Goal: Book appointment/travel/reservation

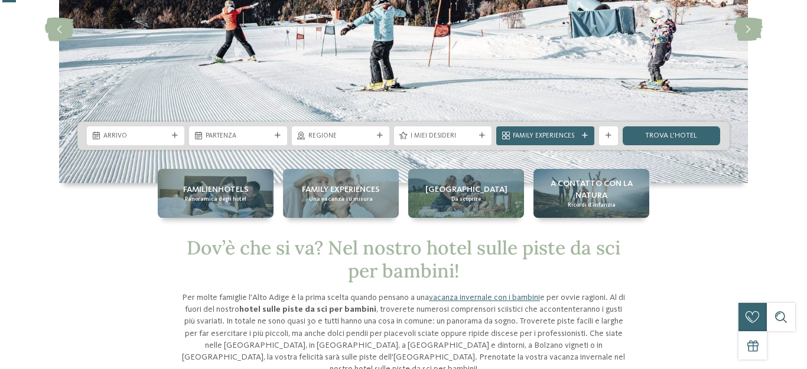
scroll to position [177, 0]
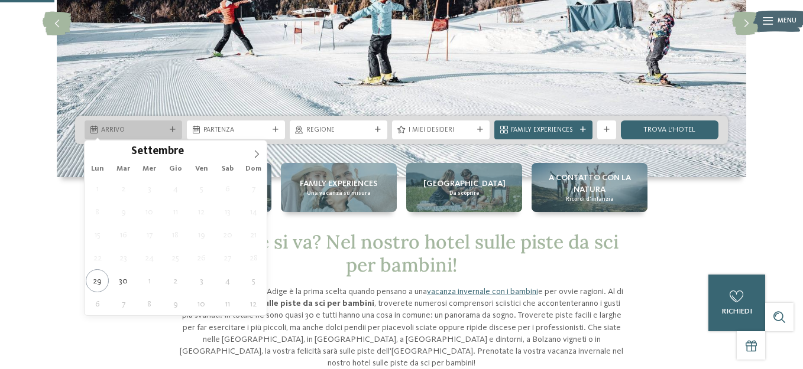
click at [119, 124] on div "Arrivo" at bounding box center [134, 130] width 98 height 19
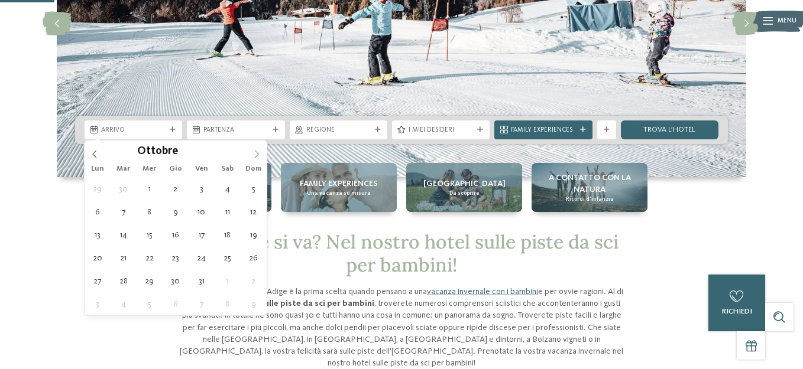
click at [259, 154] on icon at bounding box center [256, 154] width 8 height 8
type input "****"
click at [259, 154] on icon at bounding box center [256, 154] width 8 height 8
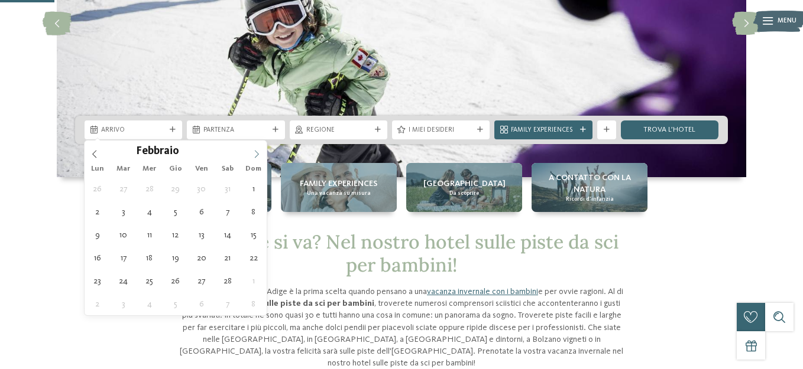
click at [259, 154] on icon at bounding box center [256, 154] width 8 height 8
type div "[DATE]"
type input "****"
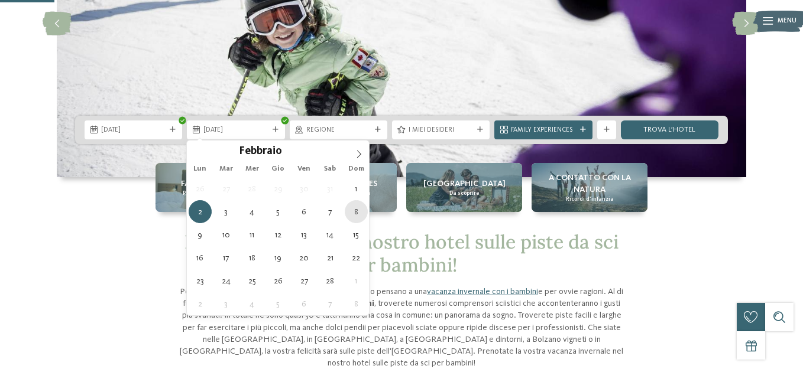
type div "[DATE]"
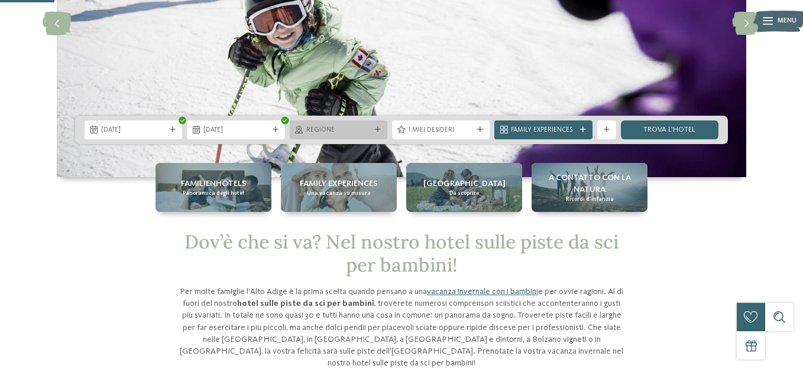
click at [337, 125] on div "Regione" at bounding box center [338, 130] width 69 height 10
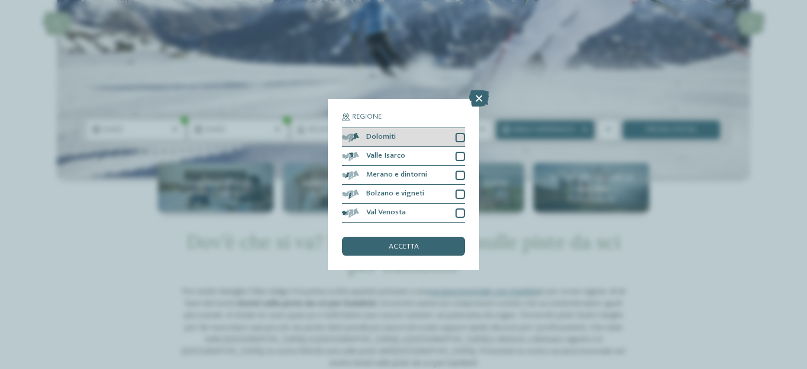
click at [461, 137] on div at bounding box center [460, 137] width 9 height 9
click at [433, 241] on div "accetta" at bounding box center [403, 246] width 123 height 19
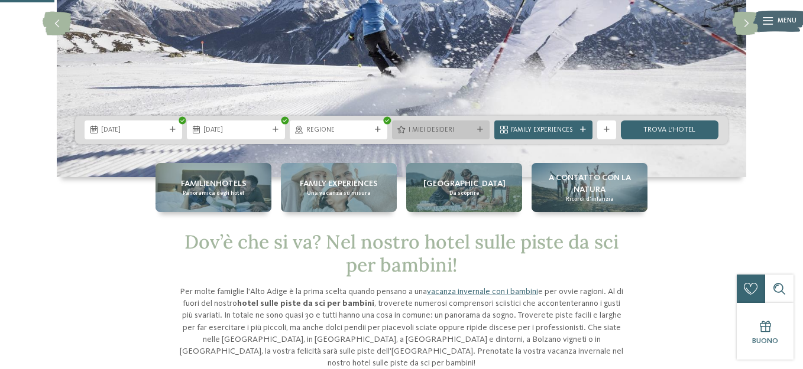
click at [430, 129] on span "I miei desideri" at bounding box center [440, 130] width 64 height 9
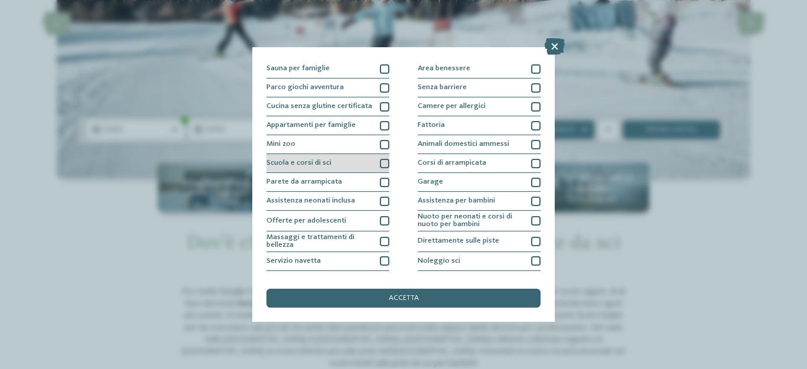
scroll to position [59, 0]
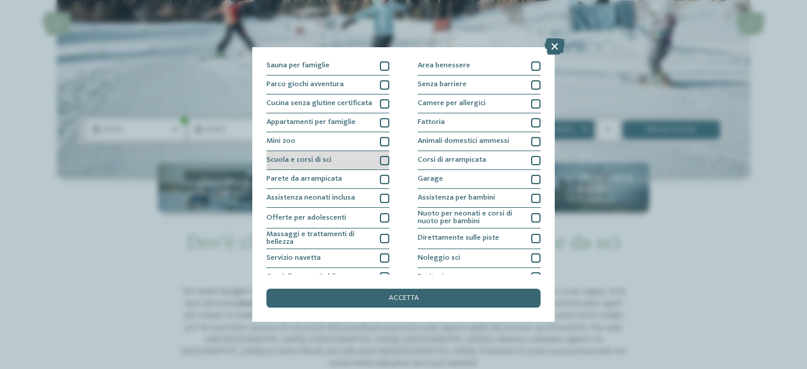
click at [382, 158] on div at bounding box center [384, 160] width 9 height 9
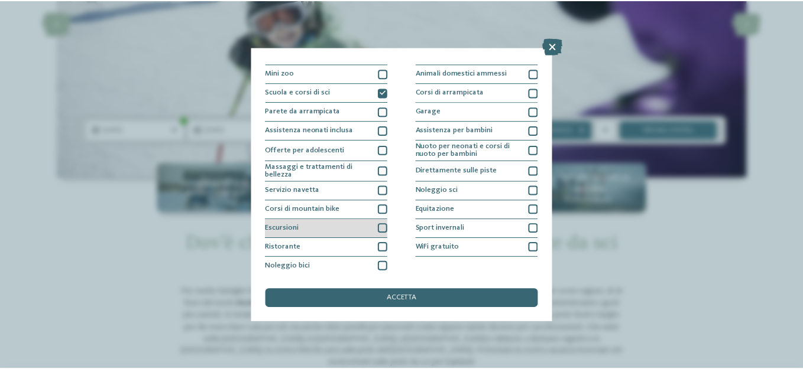
scroll to position [128, 0]
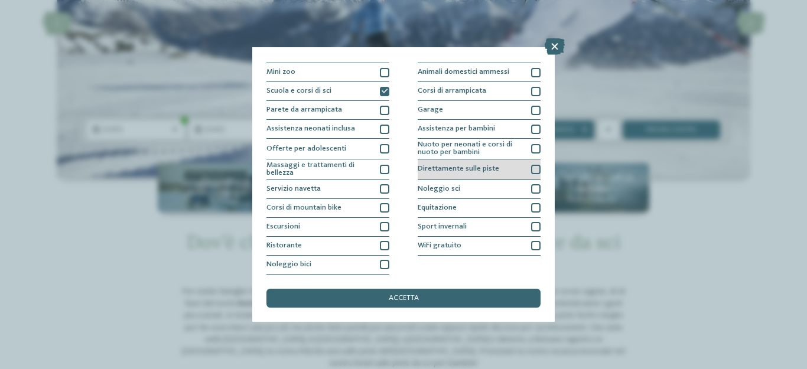
click at [535, 171] on div at bounding box center [535, 169] width 9 height 9
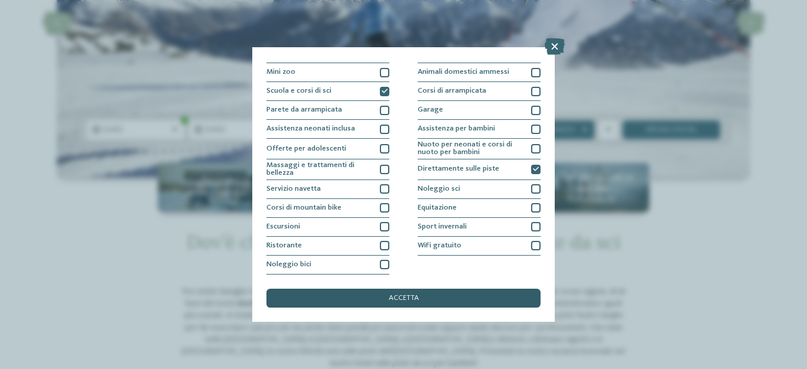
click at [404, 295] on span "accetta" at bounding box center [404, 299] width 30 height 8
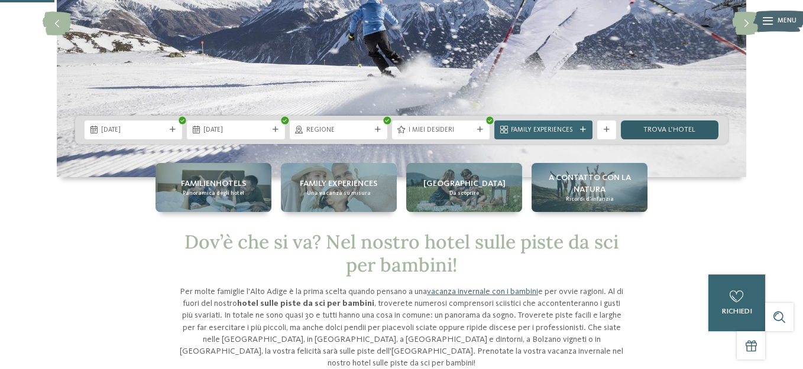
click at [696, 127] on link "trova l’hotel" at bounding box center [670, 130] width 98 height 19
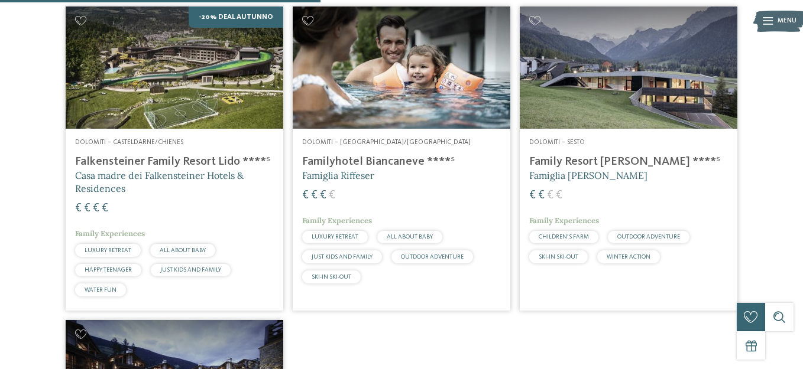
scroll to position [351, 0]
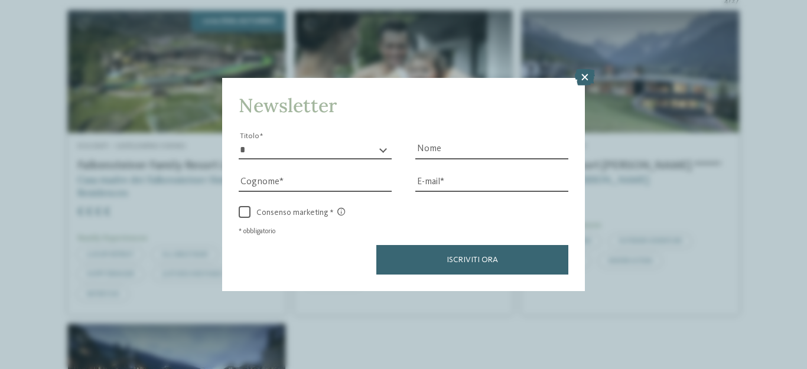
drag, startPoint x: 585, startPoint y: 73, endPoint x: 569, endPoint y: 84, distance: 19.5
click at [585, 73] on icon at bounding box center [585, 77] width 20 height 17
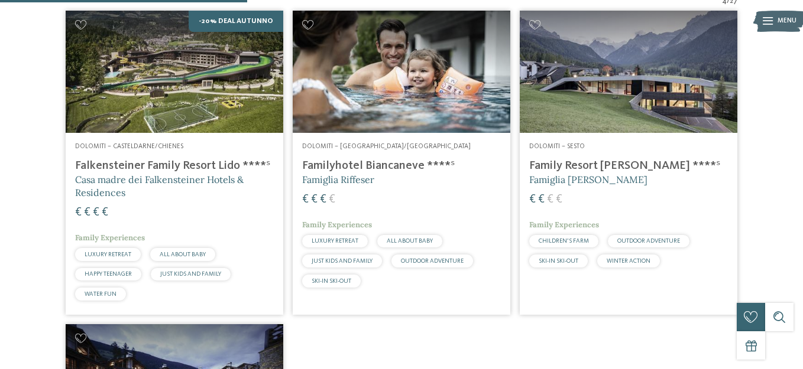
click at [402, 161] on h4 "Familyhotel Biancaneve ****ˢ" at bounding box center [401, 166] width 199 height 14
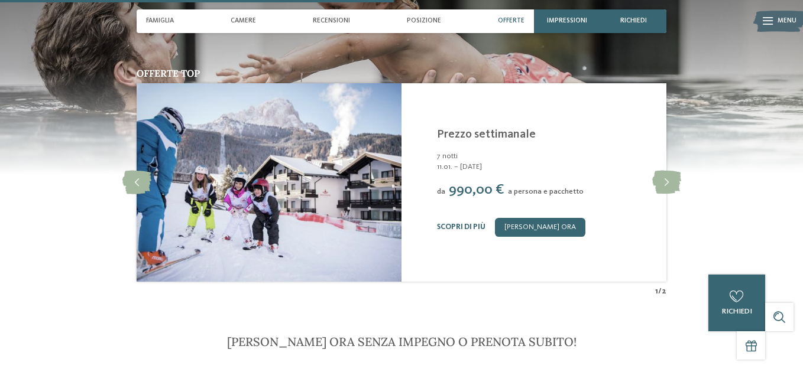
scroll to position [1418, 0]
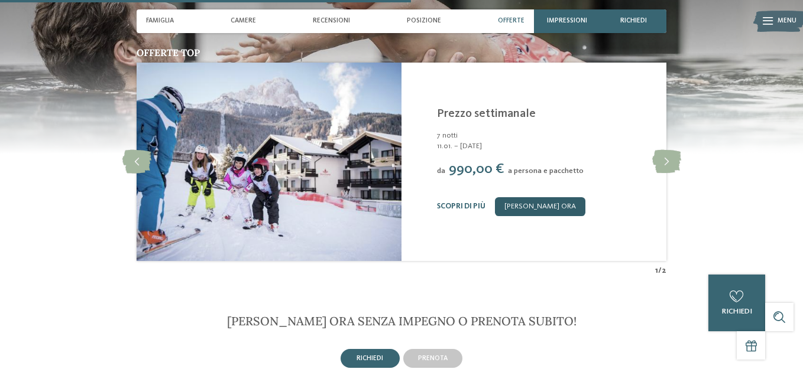
click at [560, 212] on link "[PERSON_NAME] ora" at bounding box center [540, 206] width 90 height 19
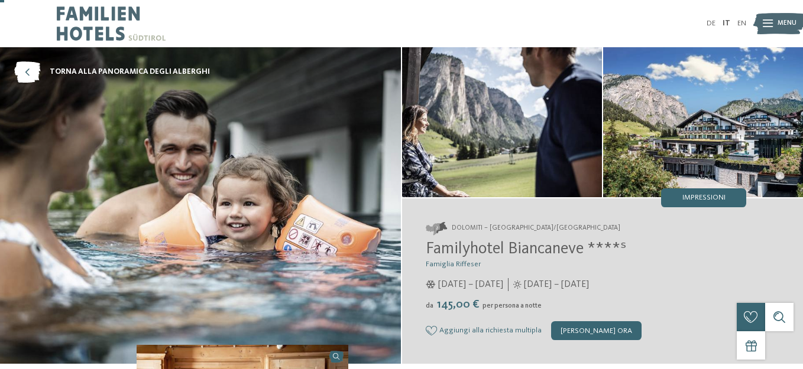
scroll to position [59, 0]
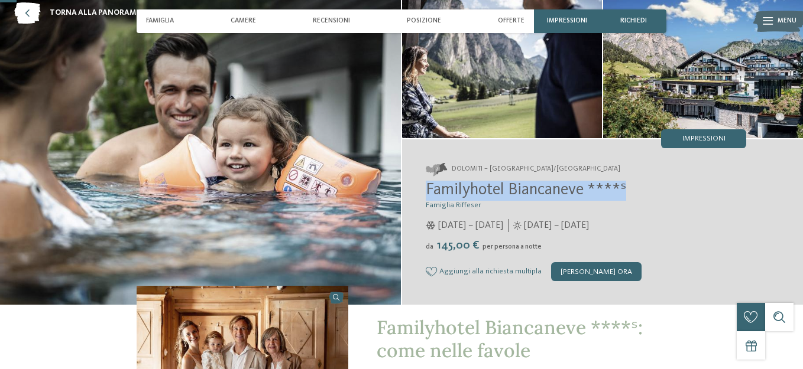
drag, startPoint x: 633, startPoint y: 190, endPoint x: 428, endPoint y: 193, distance: 205.1
click at [428, 193] on h2 "Familyhotel Biancaneve ****ˢ" at bounding box center [586, 191] width 320 height 20
copy span "Familyhotel Biancaneve ****ˢ"
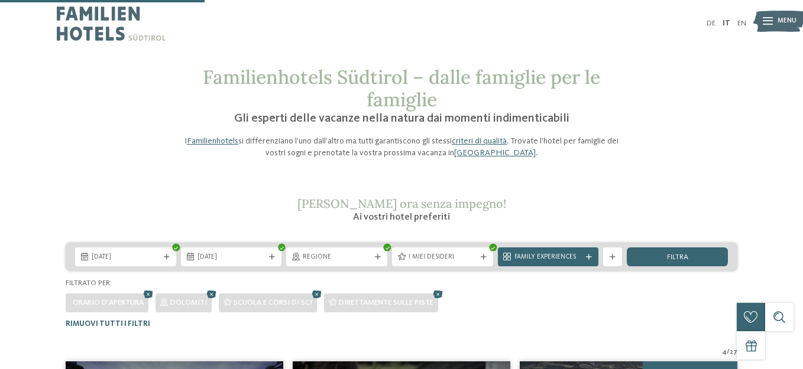
scroll to position [292, 0]
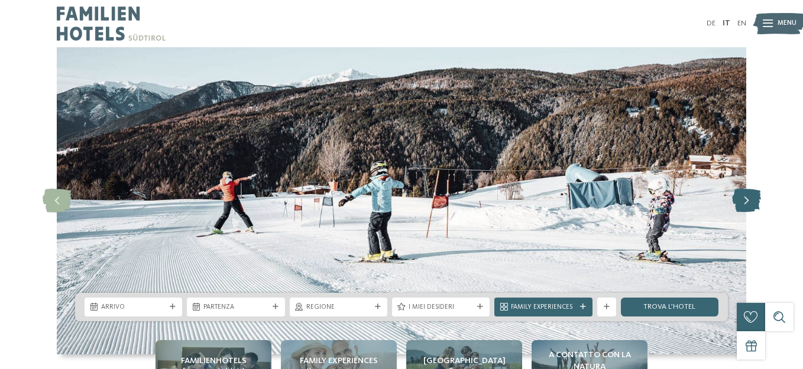
click at [738, 199] on icon at bounding box center [746, 201] width 29 height 24
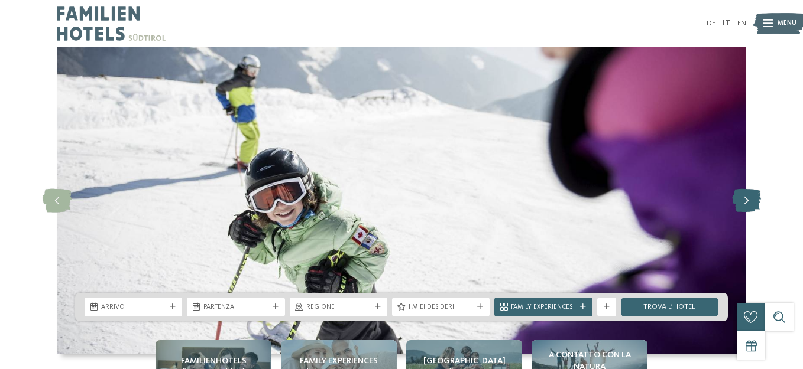
click at [738, 199] on icon at bounding box center [746, 201] width 29 height 24
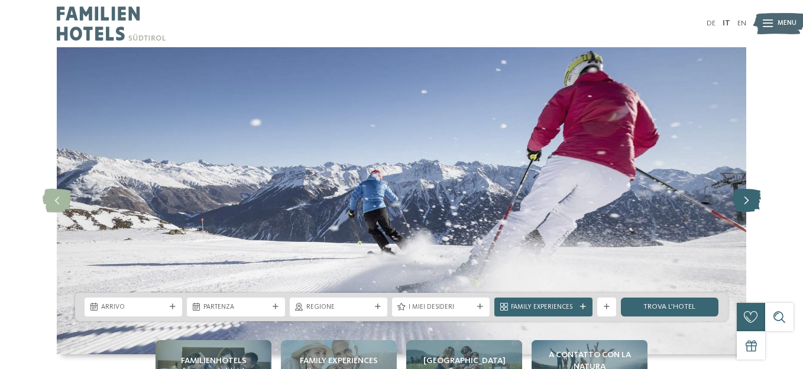
click at [738, 199] on icon at bounding box center [746, 201] width 29 height 24
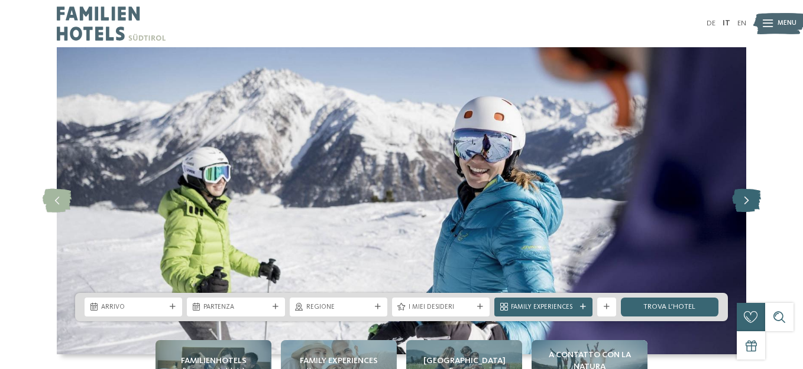
click at [740, 199] on icon at bounding box center [746, 201] width 29 height 24
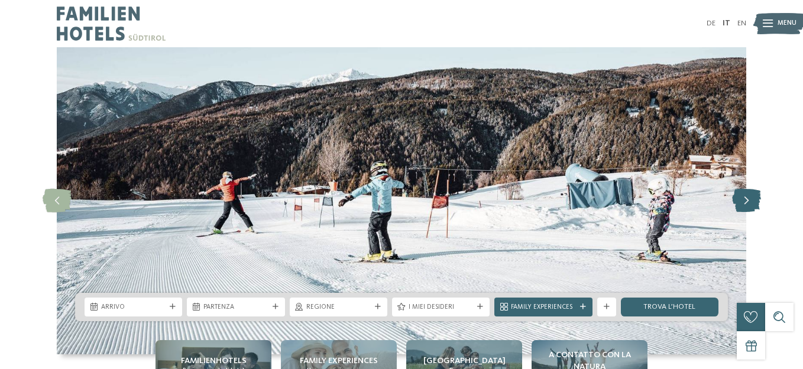
click at [740, 199] on icon at bounding box center [746, 201] width 29 height 24
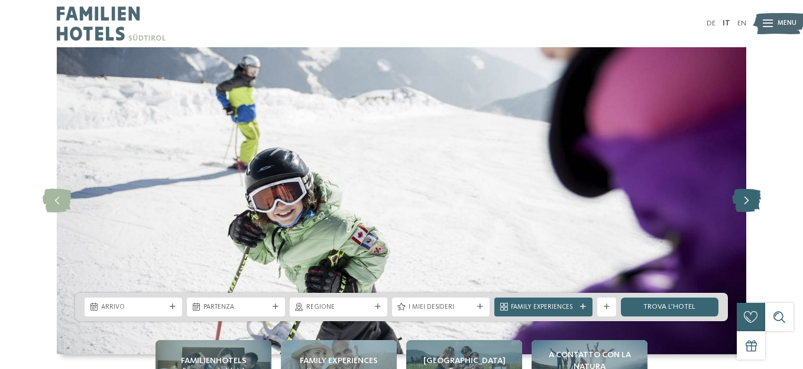
click at [740, 199] on icon at bounding box center [746, 201] width 29 height 24
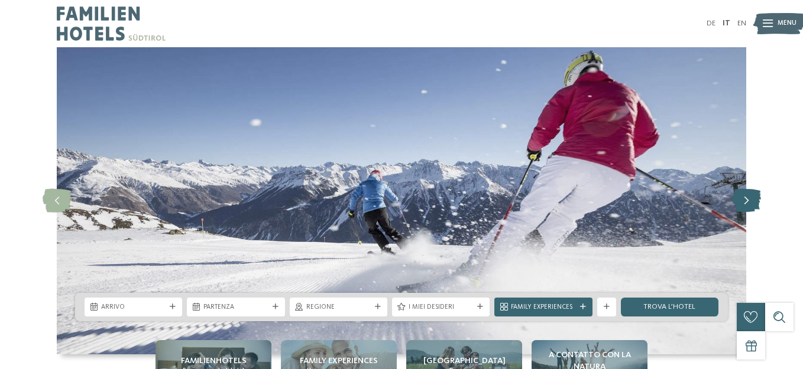
click at [740, 199] on icon at bounding box center [746, 201] width 29 height 24
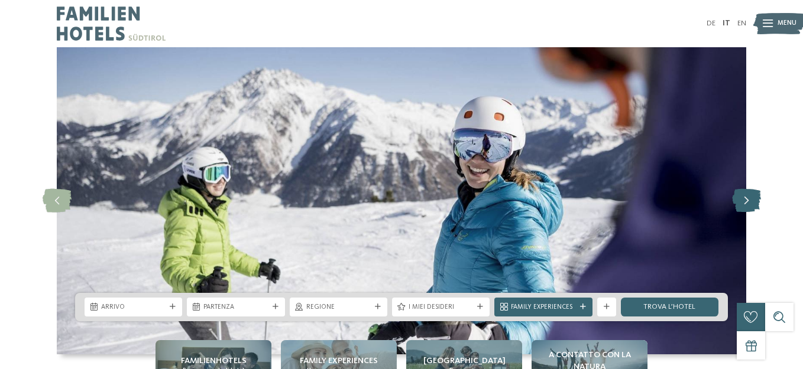
click at [741, 199] on icon at bounding box center [746, 201] width 29 height 24
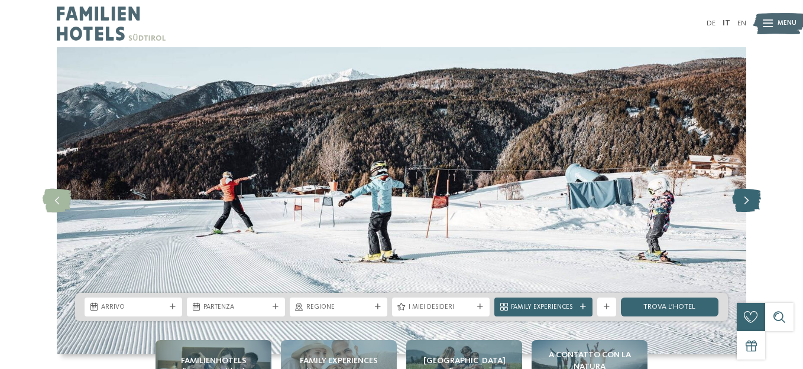
click at [744, 196] on icon at bounding box center [746, 201] width 29 height 24
